Goal: Transaction & Acquisition: Purchase product/service

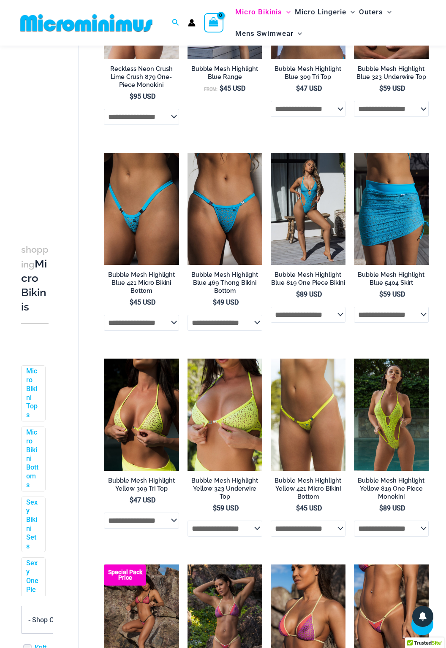
scroll to position [373, 0]
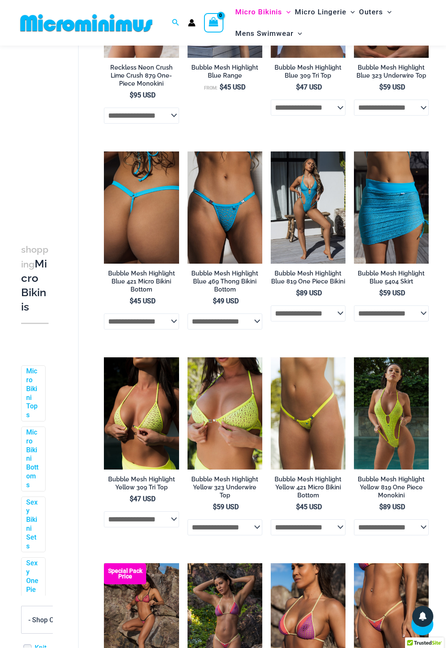
click at [149, 226] on img at bounding box center [141, 207] width 75 height 112
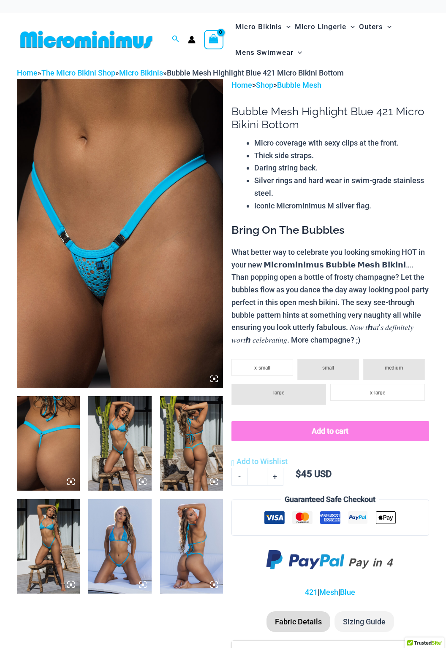
click at [190, 452] on img at bounding box center [191, 443] width 63 height 95
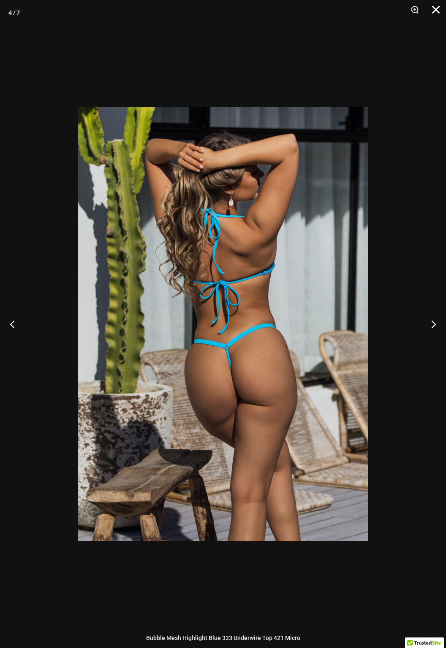
click at [433, 9] on button "Close" at bounding box center [432, 12] width 21 height 25
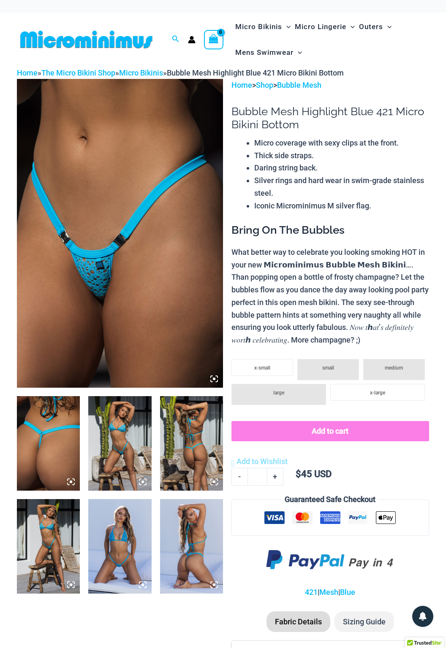
click at [127, 456] on img at bounding box center [119, 443] width 63 height 95
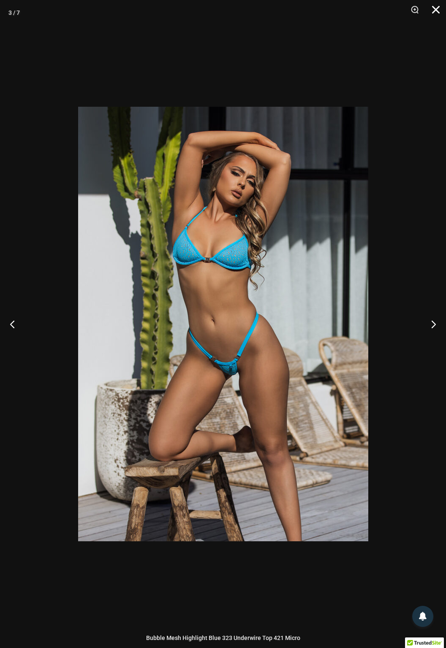
click at [436, 13] on button "Close" at bounding box center [432, 12] width 21 height 25
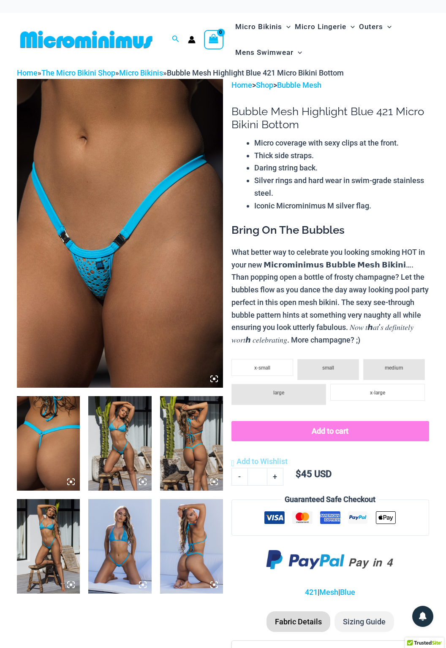
click at [212, 378] on icon at bounding box center [214, 379] width 8 height 8
